Goal: Submit feedback/report problem

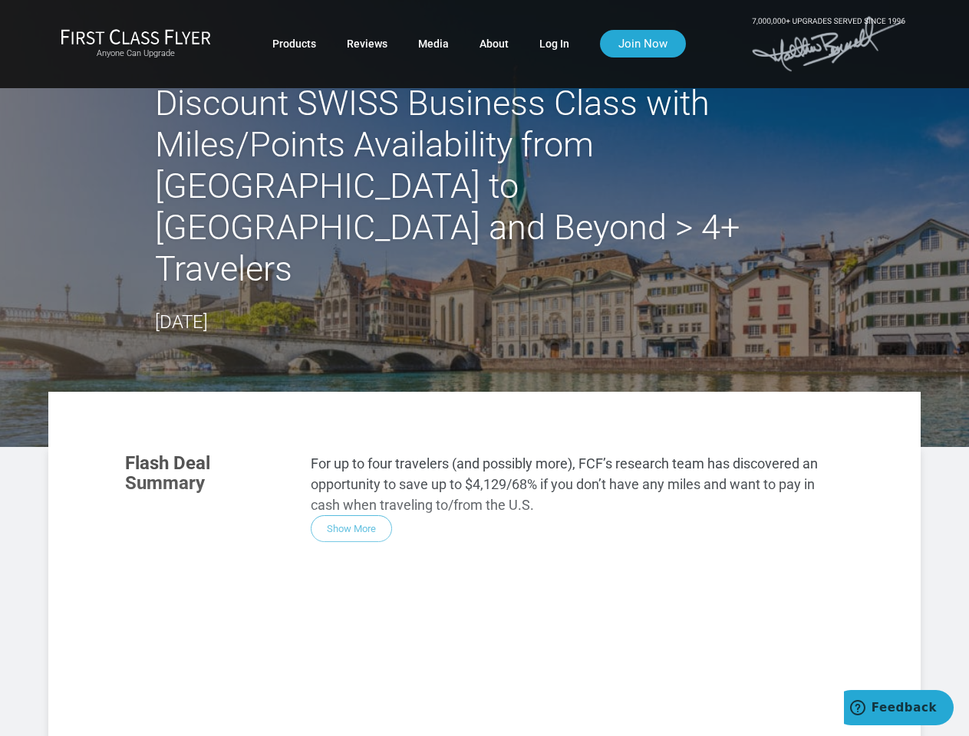
click at [484, 438] on section "Flash Deal Summary For up to four travelers (and possibly more), FCF’s research…" at bounding box center [484, 498] width 749 height 120
click at [484, 522] on div "Flash Deal Summary For up to four travelers (and possibly more), FCF’s research…" at bounding box center [484, 654] width 749 height 433
click at [351, 446] on div "Flash Deal Summary For up to four travelers (and possibly more), FCF’s research…" at bounding box center [484, 654] width 749 height 433
click at [218, 661] on div "Flash Deal Summary For up to four travelers (and possibly more), FCF’s research…" at bounding box center [484, 654] width 749 height 433
click at [344, 660] on div "Flash Deal Summary For up to four travelers (and possibly more), FCF’s research…" at bounding box center [484, 654] width 749 height 433
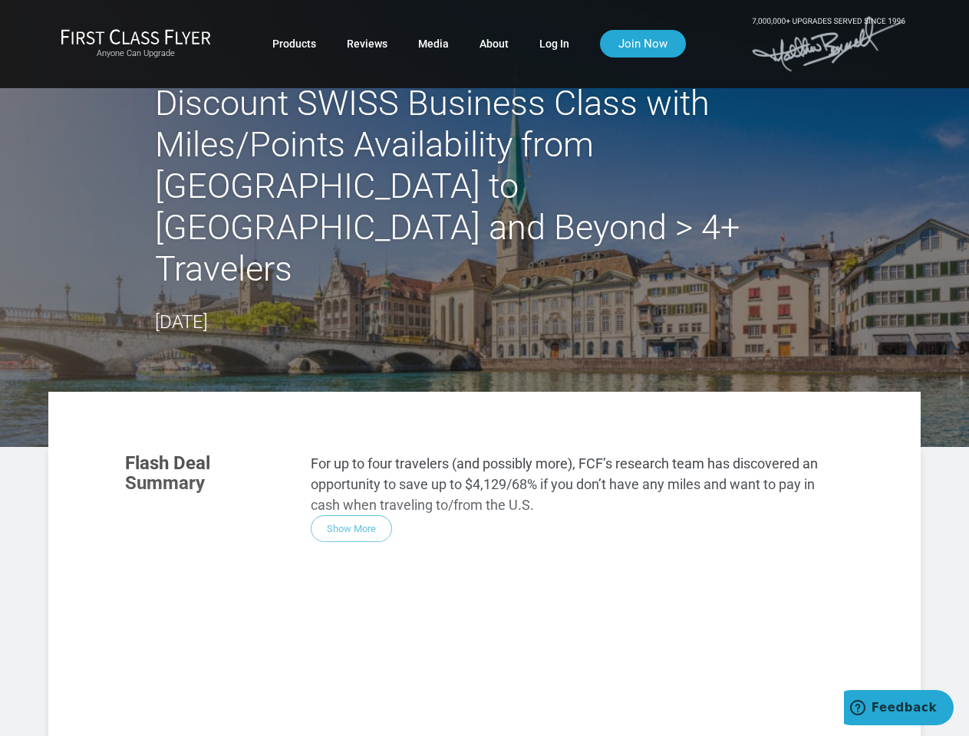
click at [469, 661] on div "Flash Deal Summary For up to four travelers (and possibly more), FCF’s research…" at bounding box center [484, 654] width 749 height 433
click at [343, 720] on div "Flash Deal Summary For up to four travelers (and possibly more), FCF’s research…" at bounding box center [484, 654] width 749 height 433
click at [344, 720] on div "Flash Deal Summary For up to four travelers (and possibly more), FCF’s research…" at bounding box center [484, 654] width 749 height 433
click at [732, 732] on div "Flash Deal Summary For up to four travelers (and possibly more), FCF’s research…" at bounding box center [484, 654] width 749 height 433
click at [898, 708] on span "Feedback" at bounding box center [903, 708] width 65 height 14
